Goal: Find specific page/section

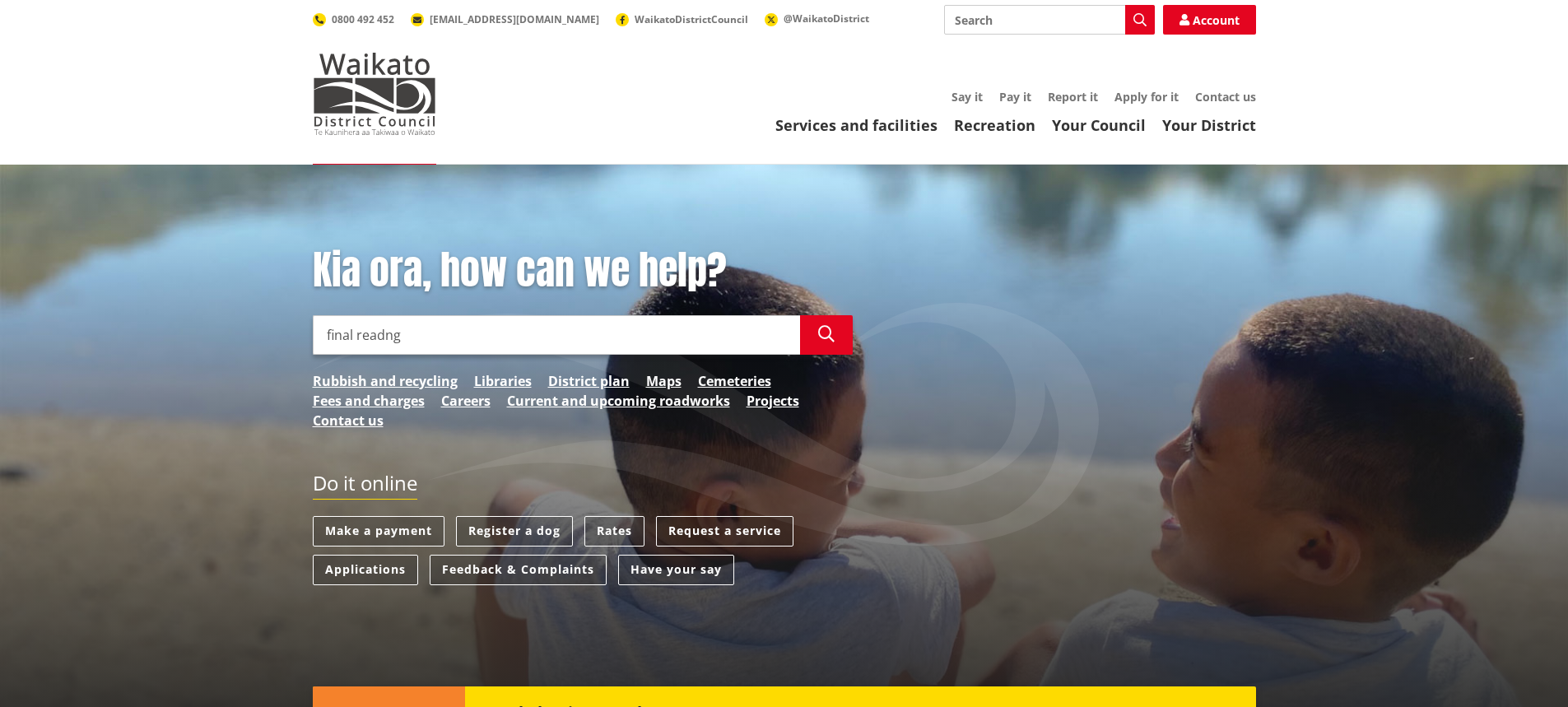
click at [377, 331] on input "final readng" at bounding box center [556, 334] width 488 height 39
type input "final readng"
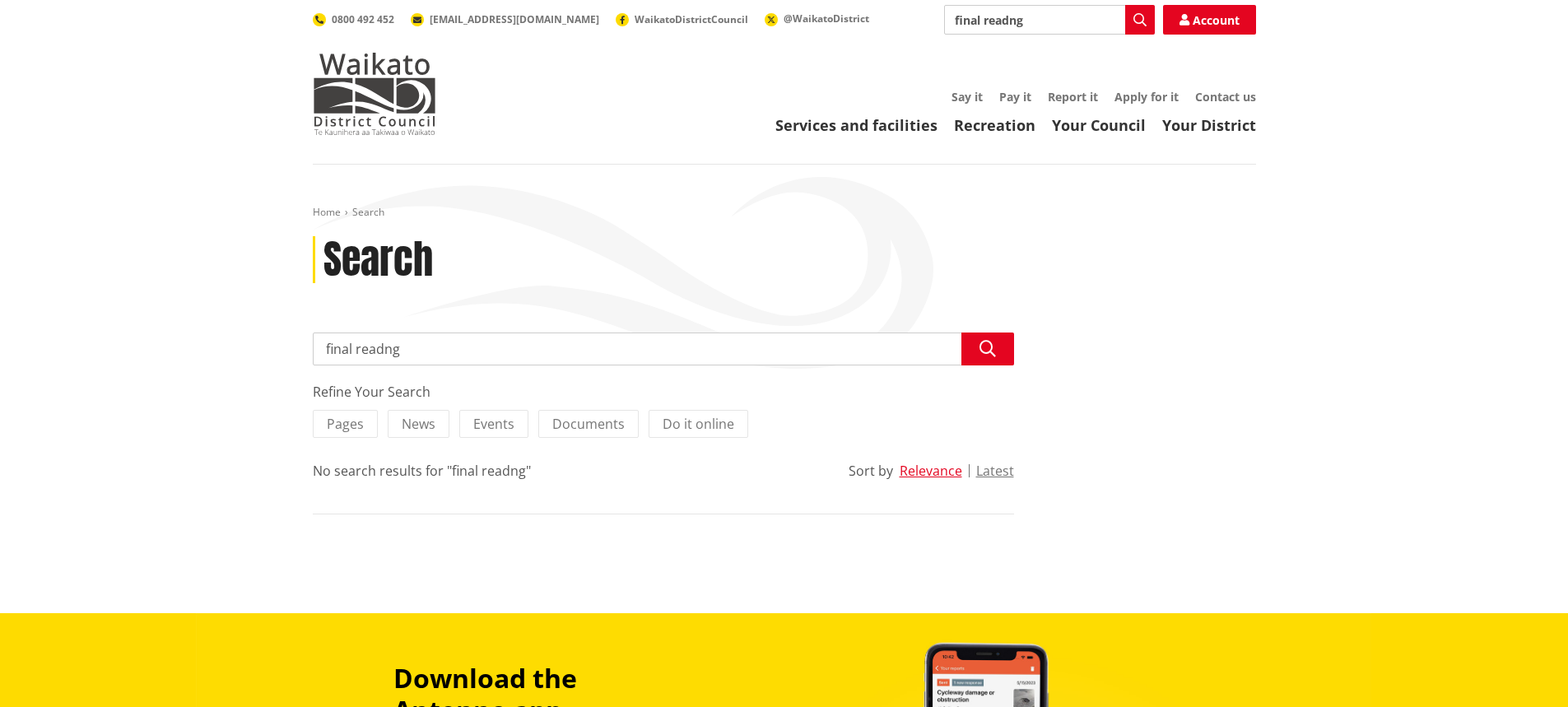
click at [392, 350] on input "final readng" at bounding box center [663, 349] width 701 height 33
type input "final reading"
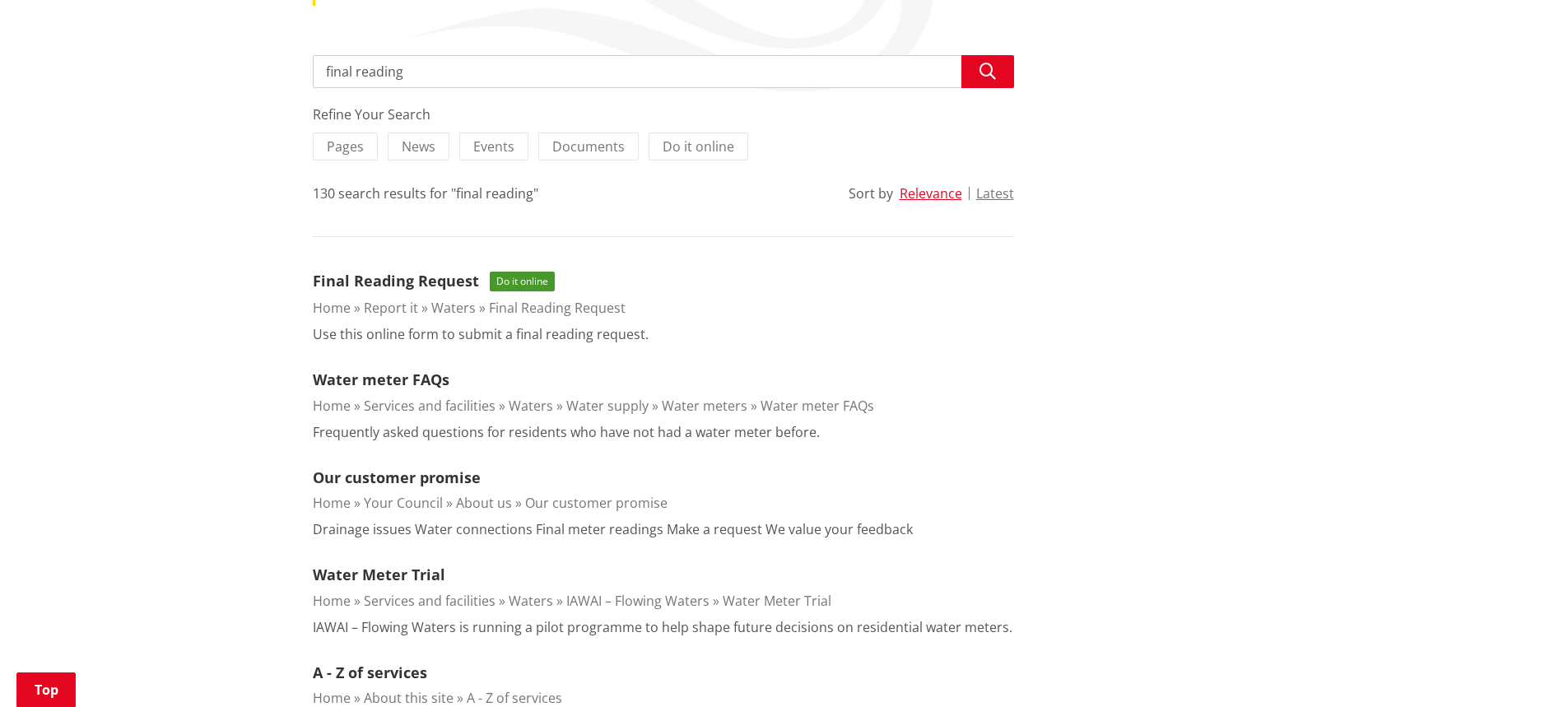
scroll to position [329, 0]
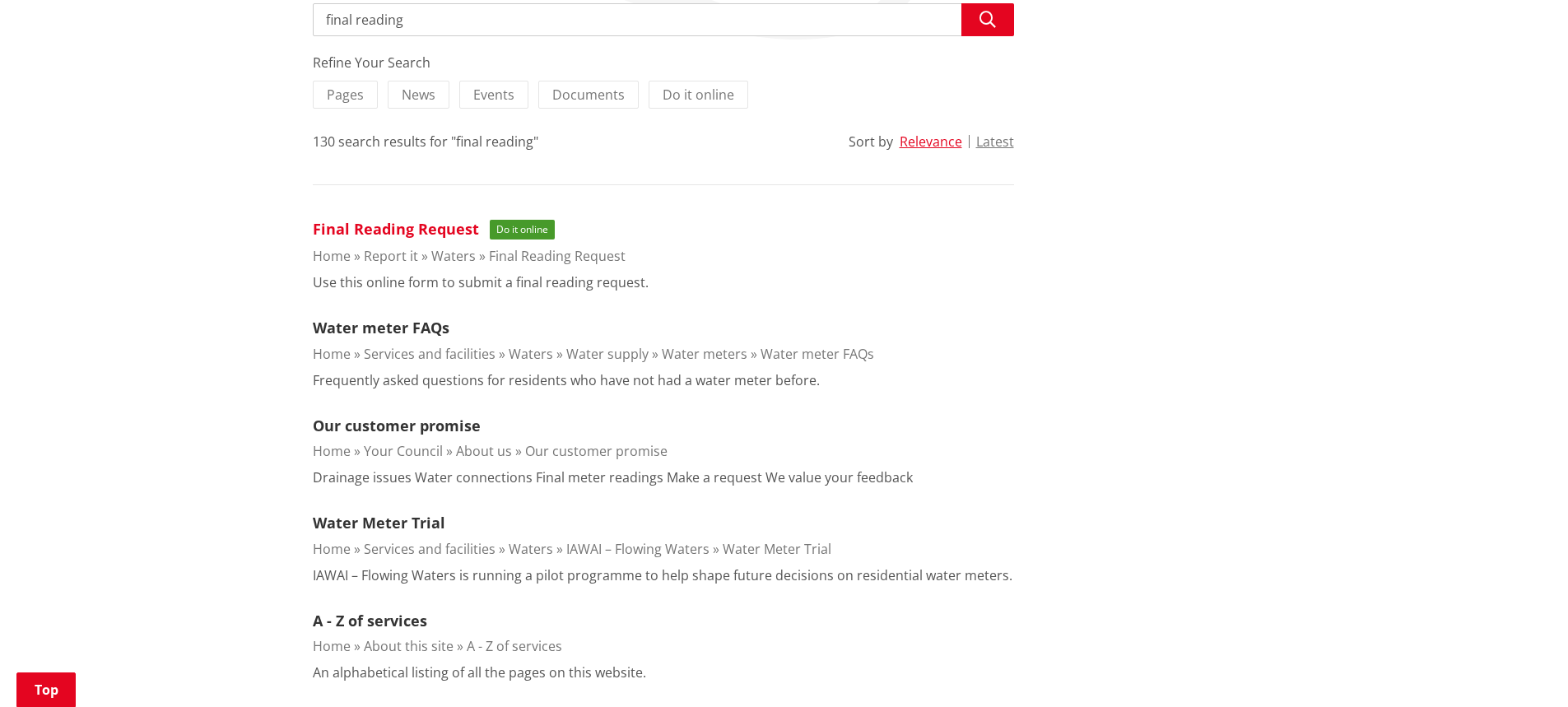
click at [418, 228] on link "Final Reading Request" at bounding box center [395, 229] width 166 height 20
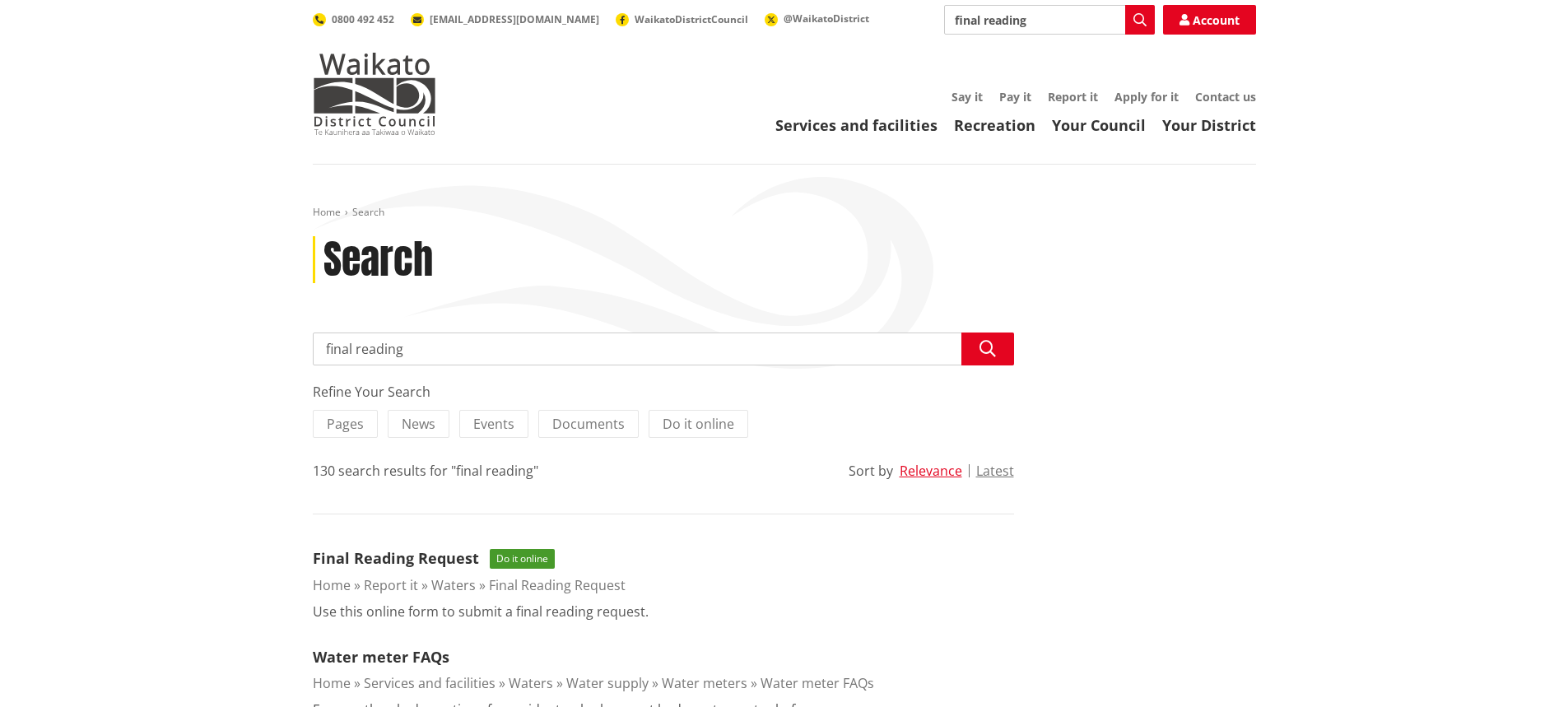
scroll to position [329, 0]
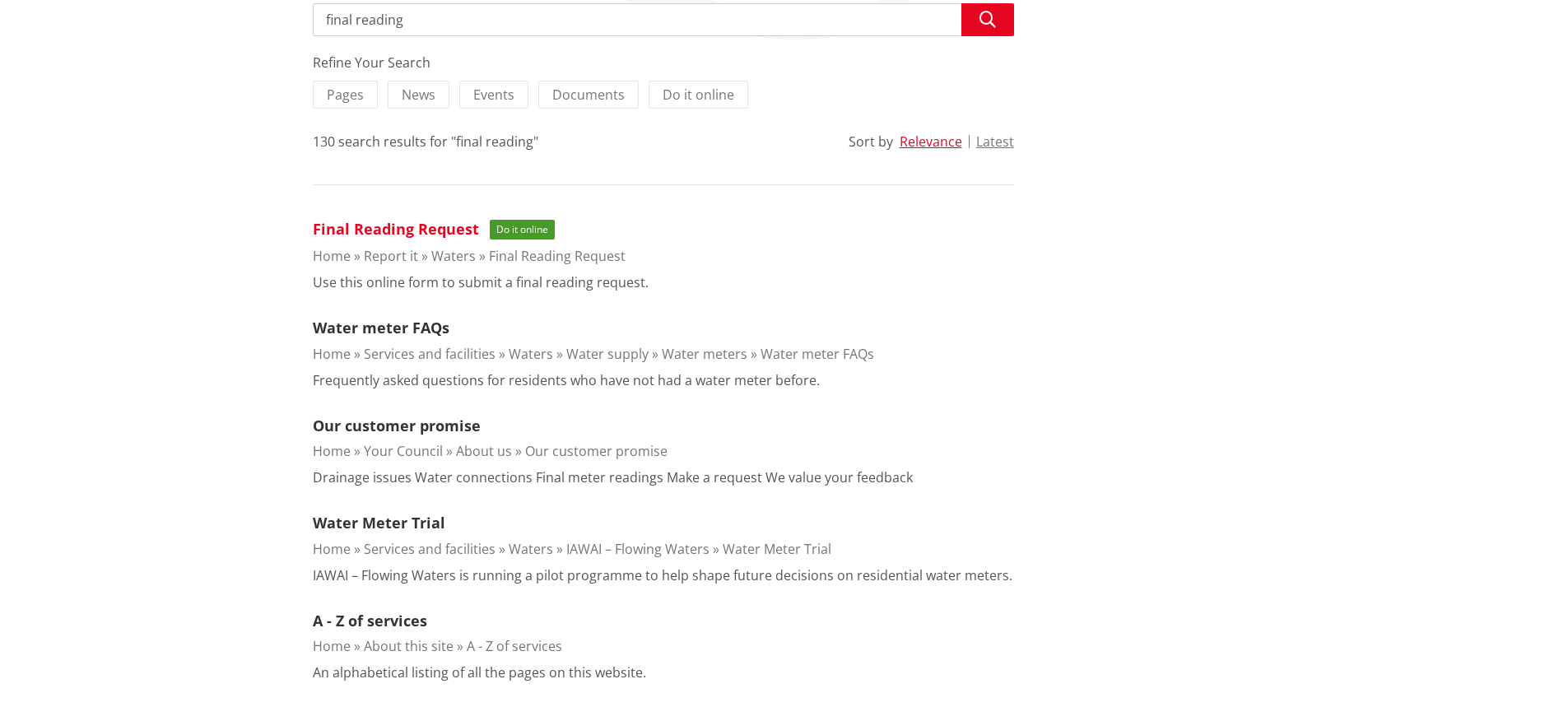
click at [400, 234] on link "Final Reading Request" at bounding box center [395, 229] width 166 height 20
